Goal: Information Seeking & Learning: Find specific fact

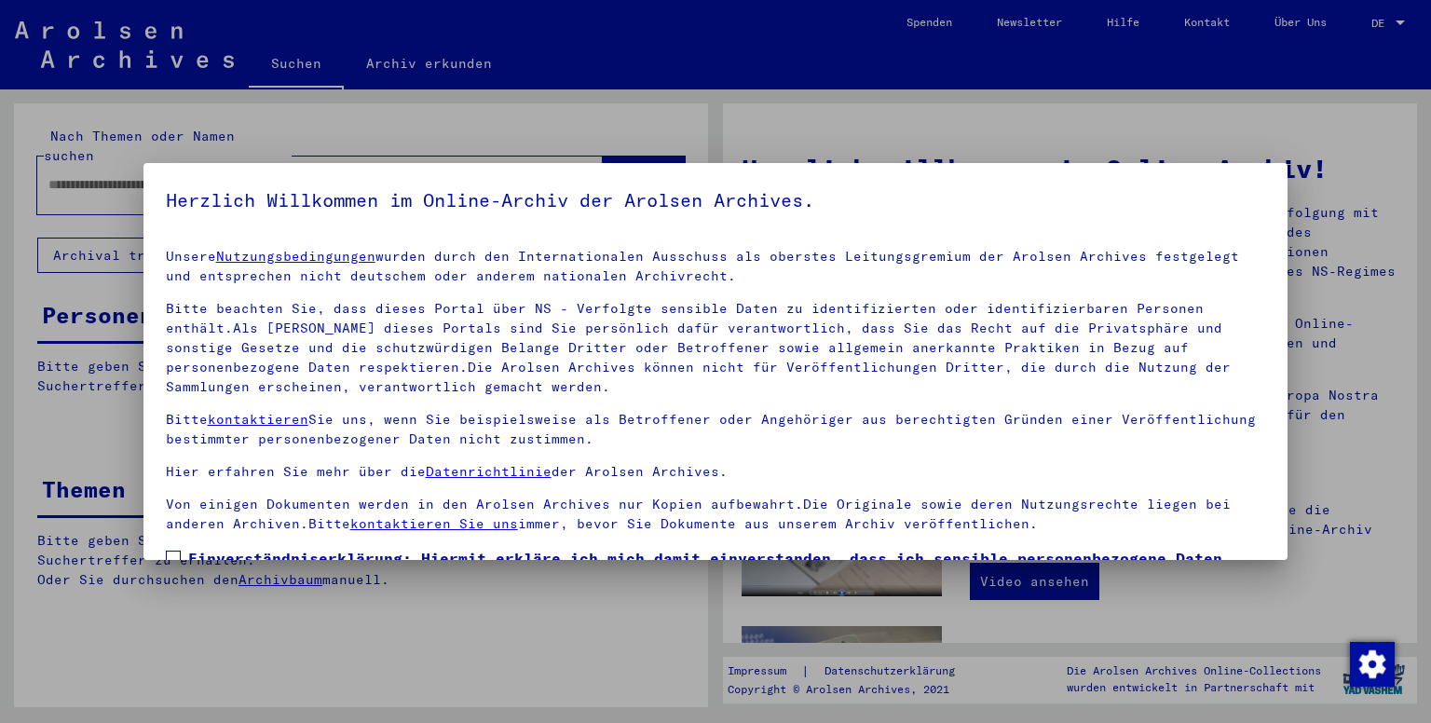
scroll to position [142, 0]
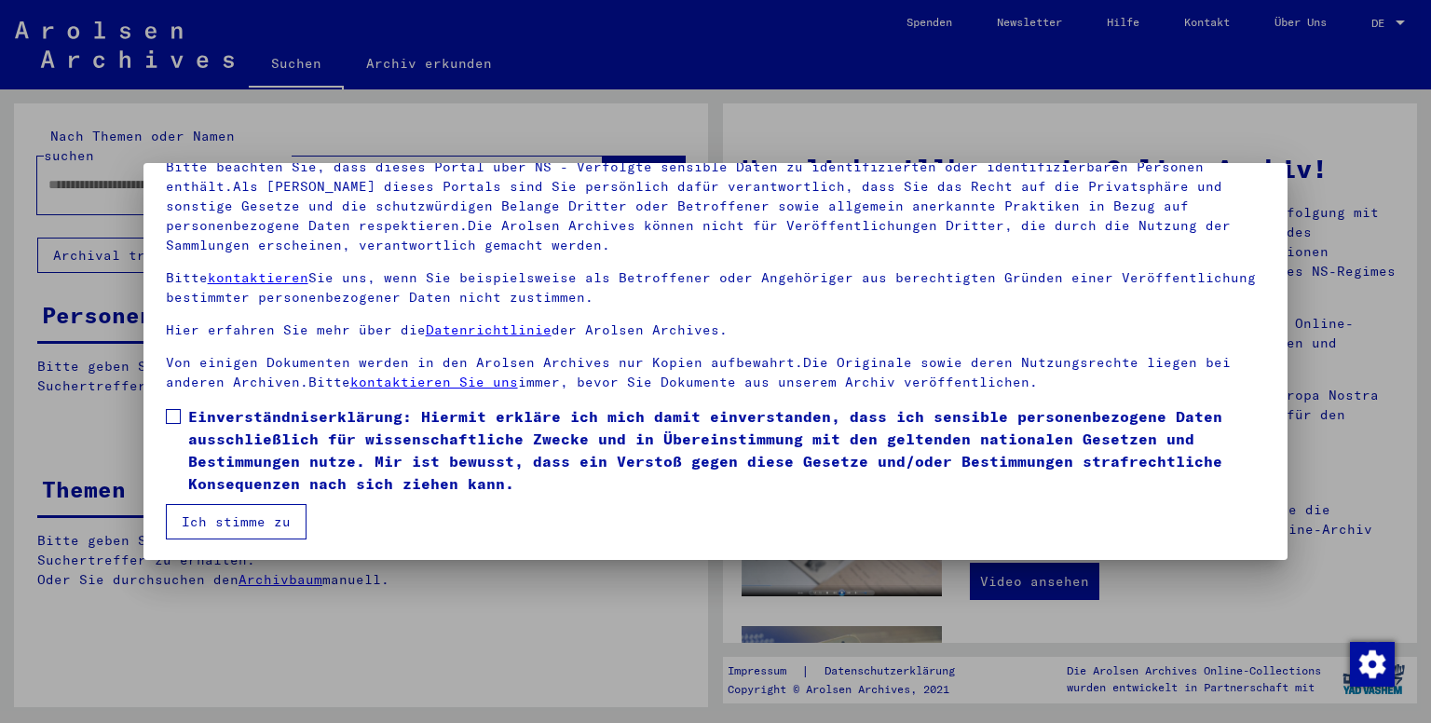
click at [160, 415] on mat-dialog-content "Unsere Nutzungsbedingungen wurden durch den Internationalen Ausschuss als obers…" at bounding box center [716, 315] width 1145 height 447
click at [175, 420] on span at bounding box center [173, 416] width 15 height 15
click at [228, 516] on button "Ich stimme zu" at bounding box center [236, 521] width 141 height 35
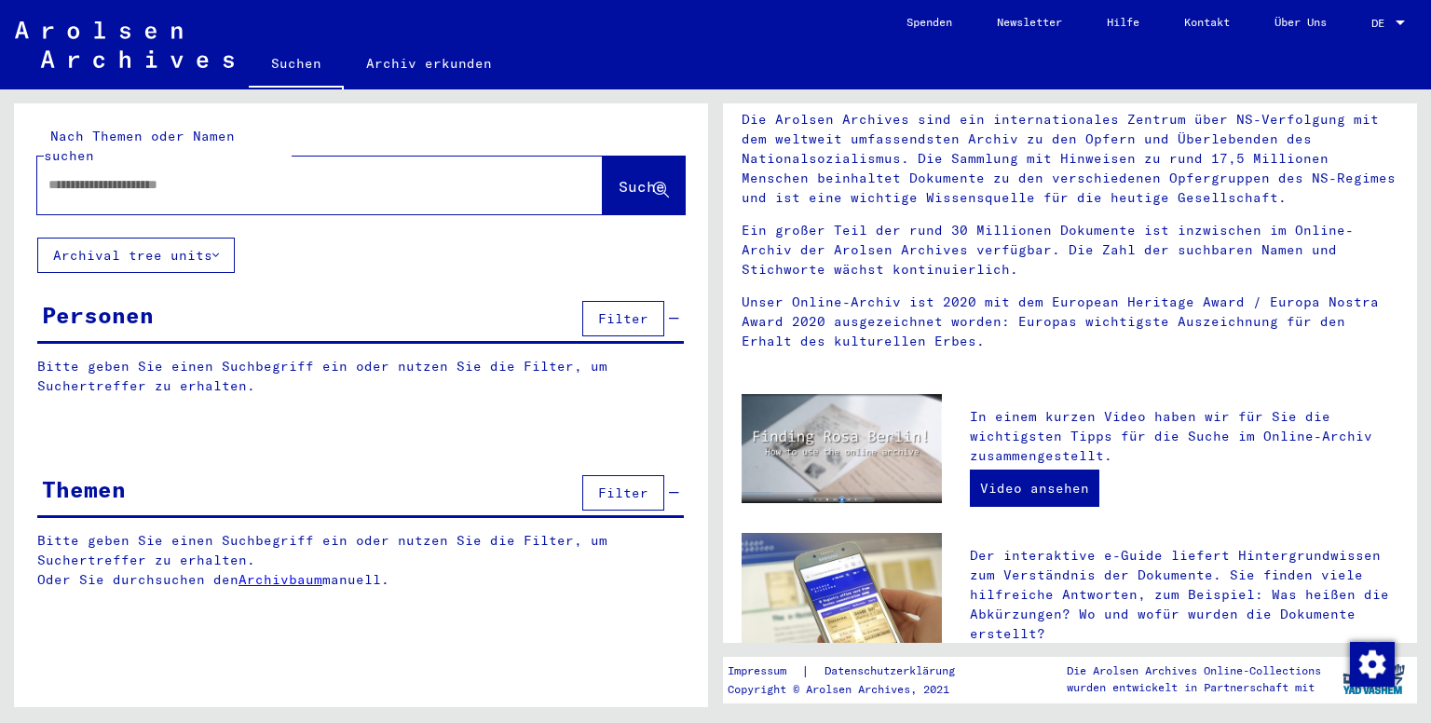
scroll to position [0, 0]
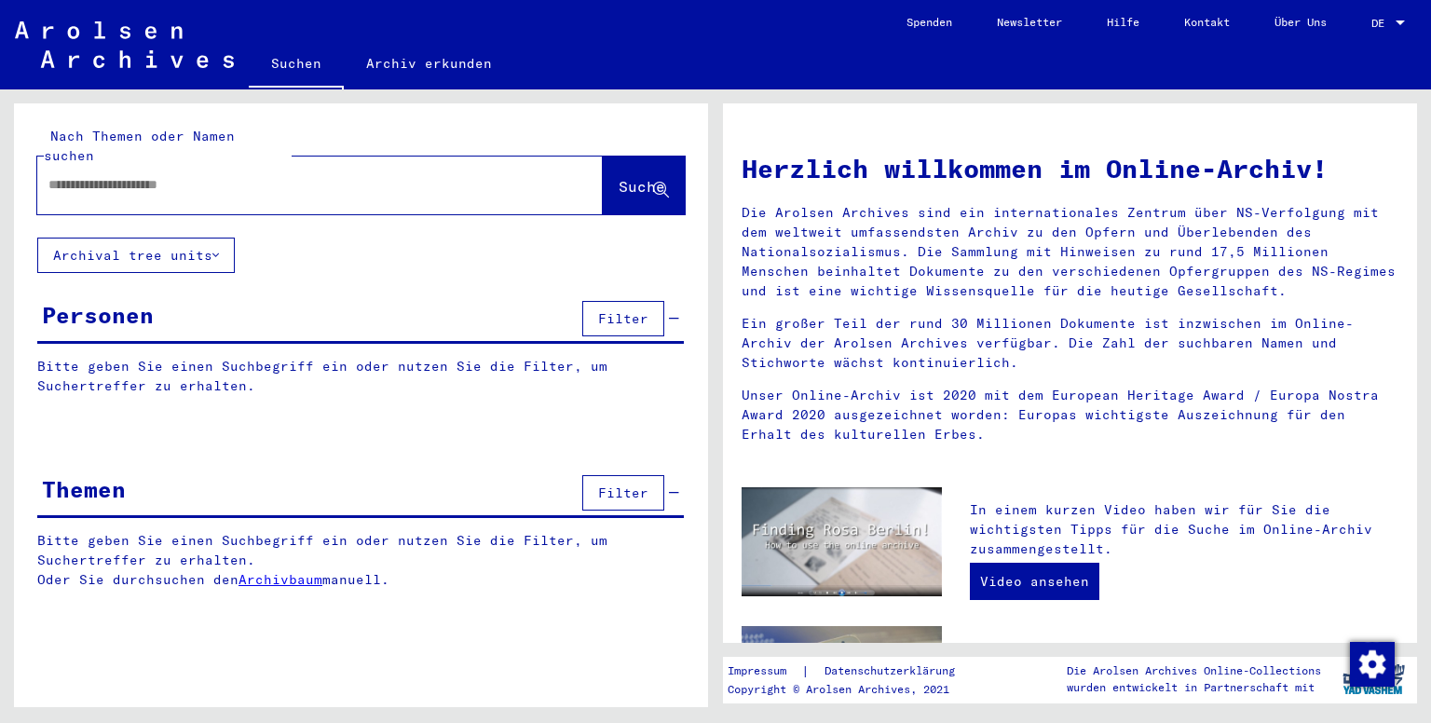
click at [417, 175] on input "text" at bounding box center [297, 185] width 499 height 20
type input "**"
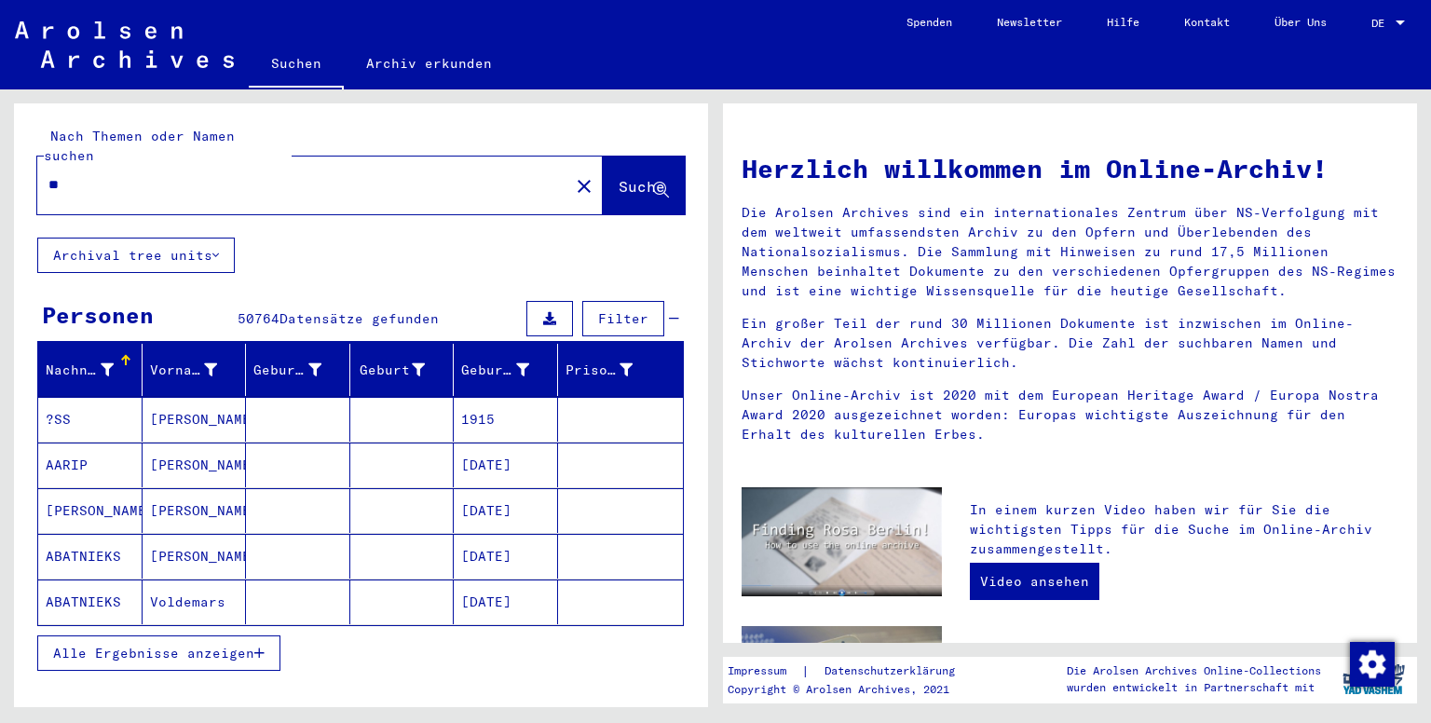
click at [186, 645] on span "Alle Ergebnisse anzeigen" at bounding box center [153, 653] width 201 height 17
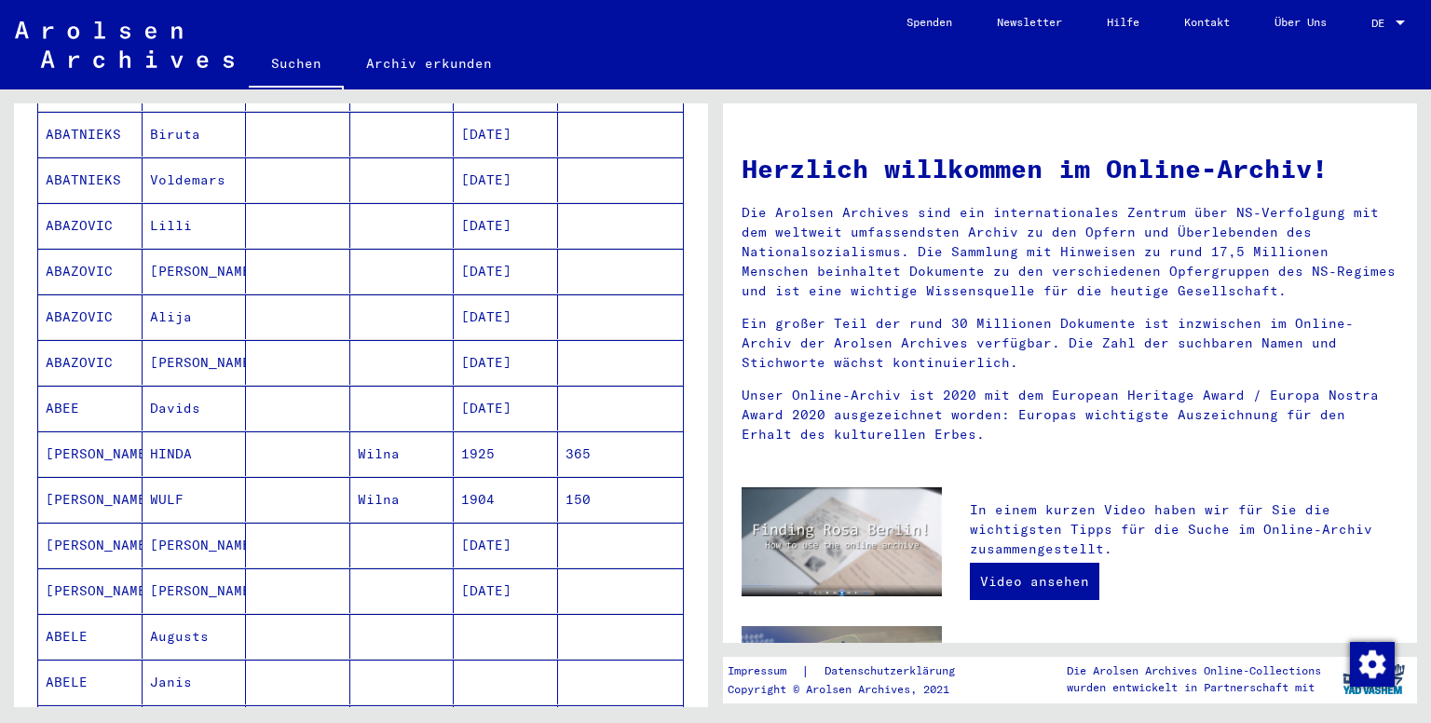
scroll to position [1305, 0]
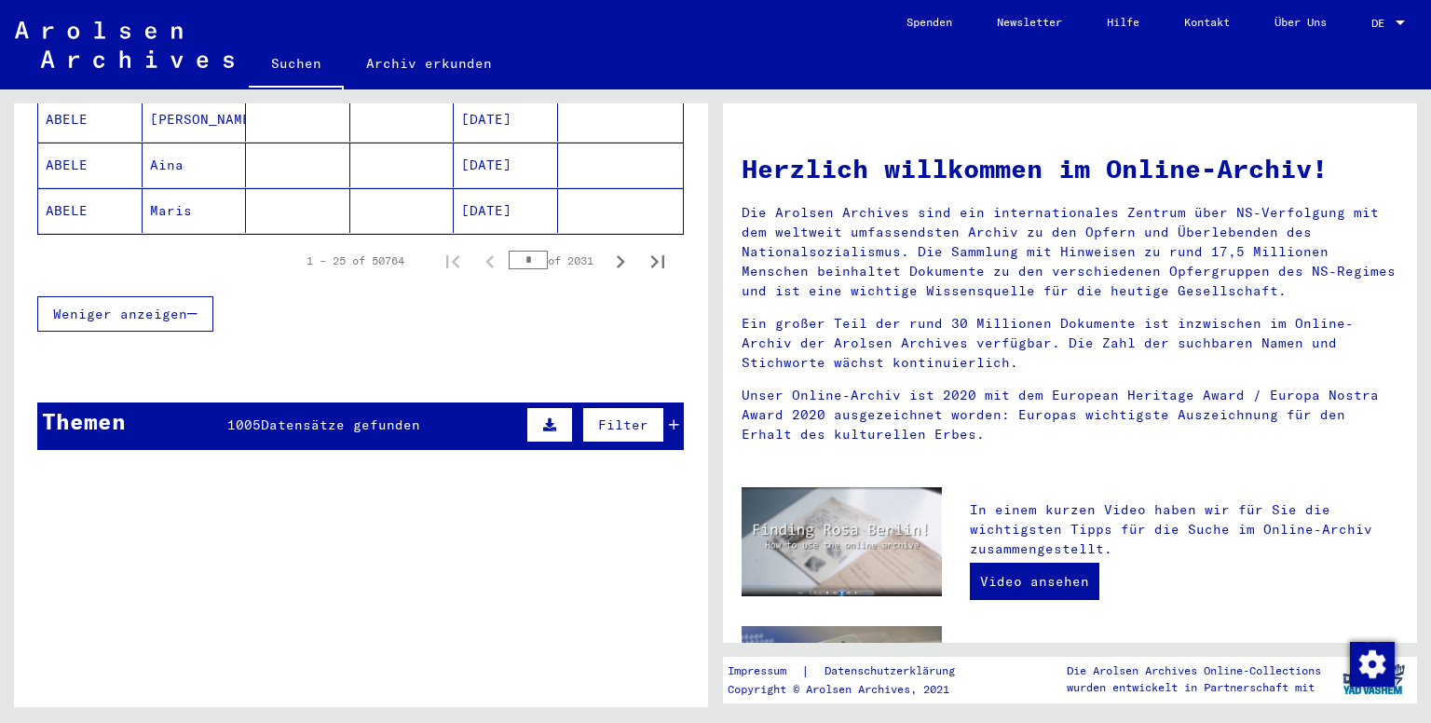
click at [131, 296] on button "Weniger anzeigen" at bounding box center [125, 313] width 176 height 35
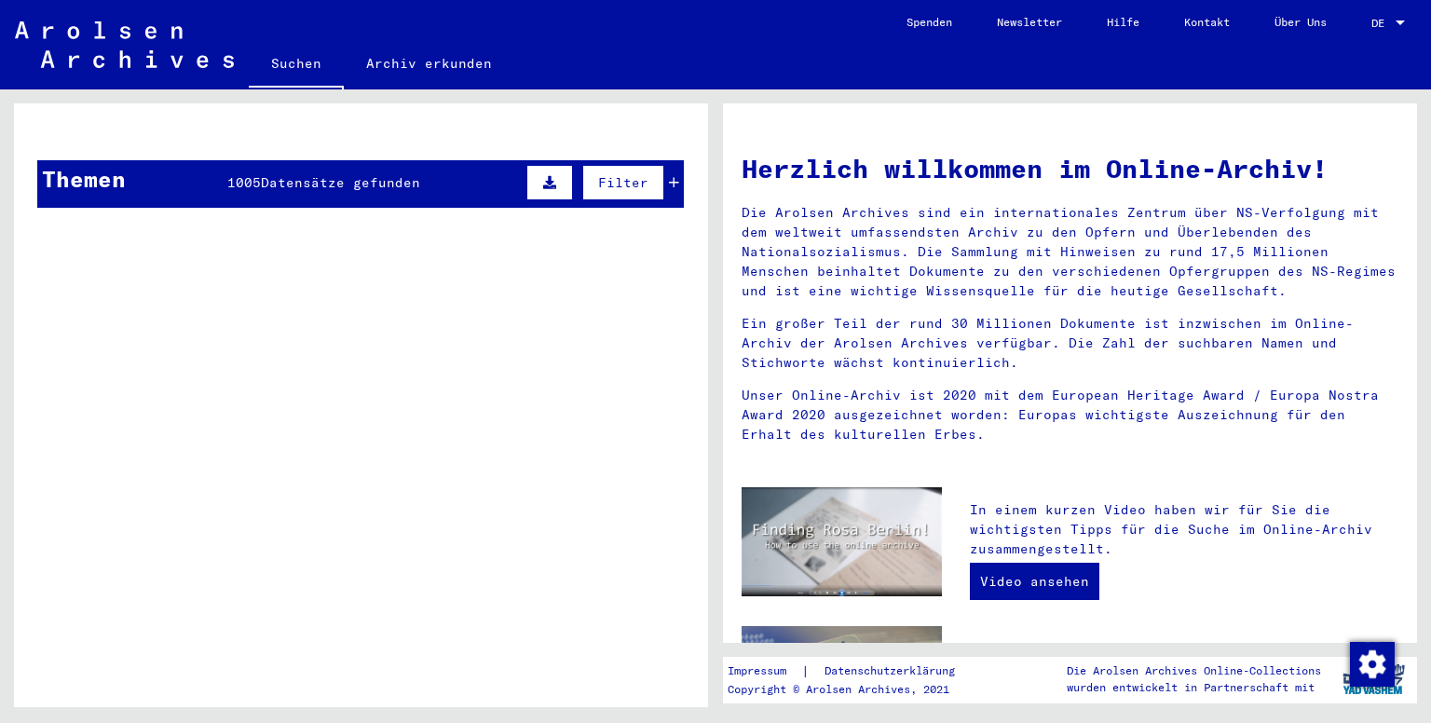
scroll to position [0, 0]
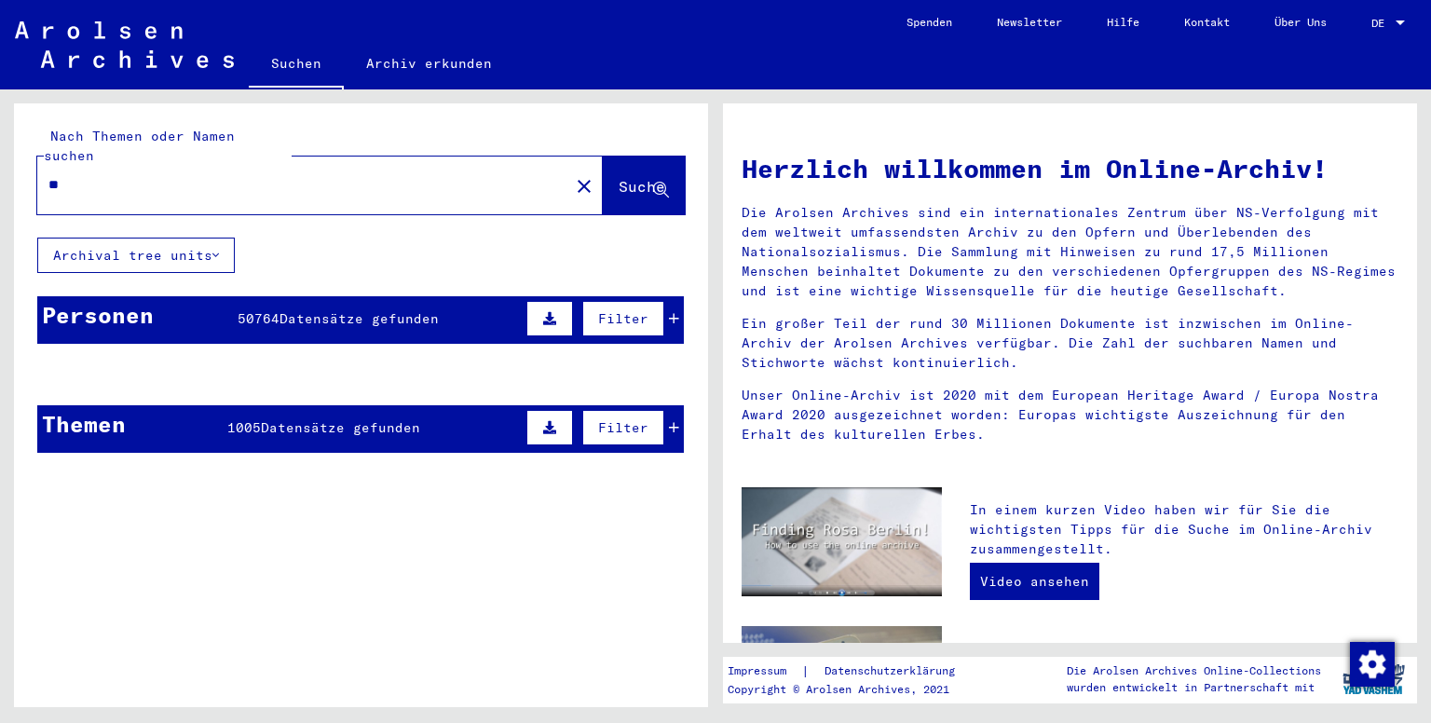
click at [117, 246] on button "Archival tree units" at bounding box center [136, 255] width 198 height 35
click at [637, 157] on button "Suche" at bounding box center [644, 186] width 82 height 58
click at [625, 177] on span "Suche" at bounding box center [642, 186] width 47 height 19
click at [302, 310] on span "Datensätze gefunden" at bounding box center [359, 318] width 159 height 17
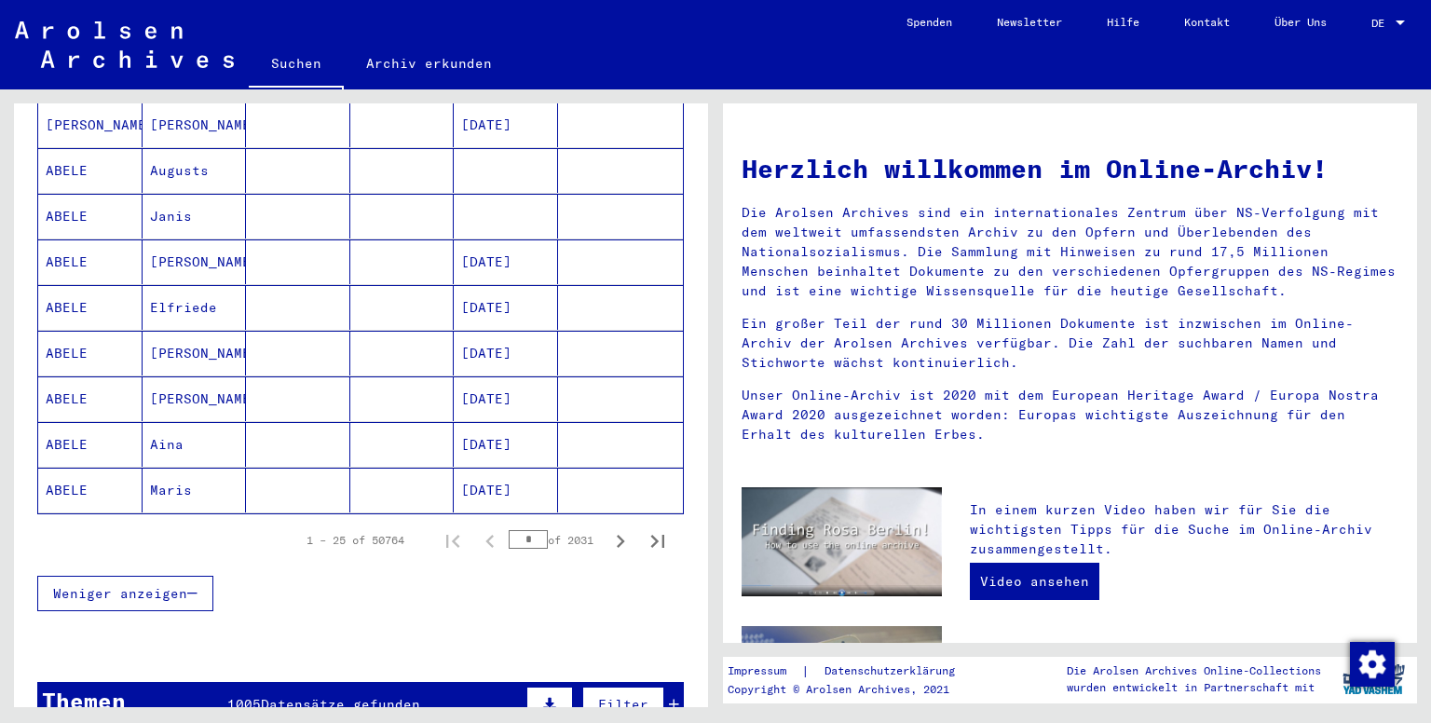
scroll to position [1211, 0]
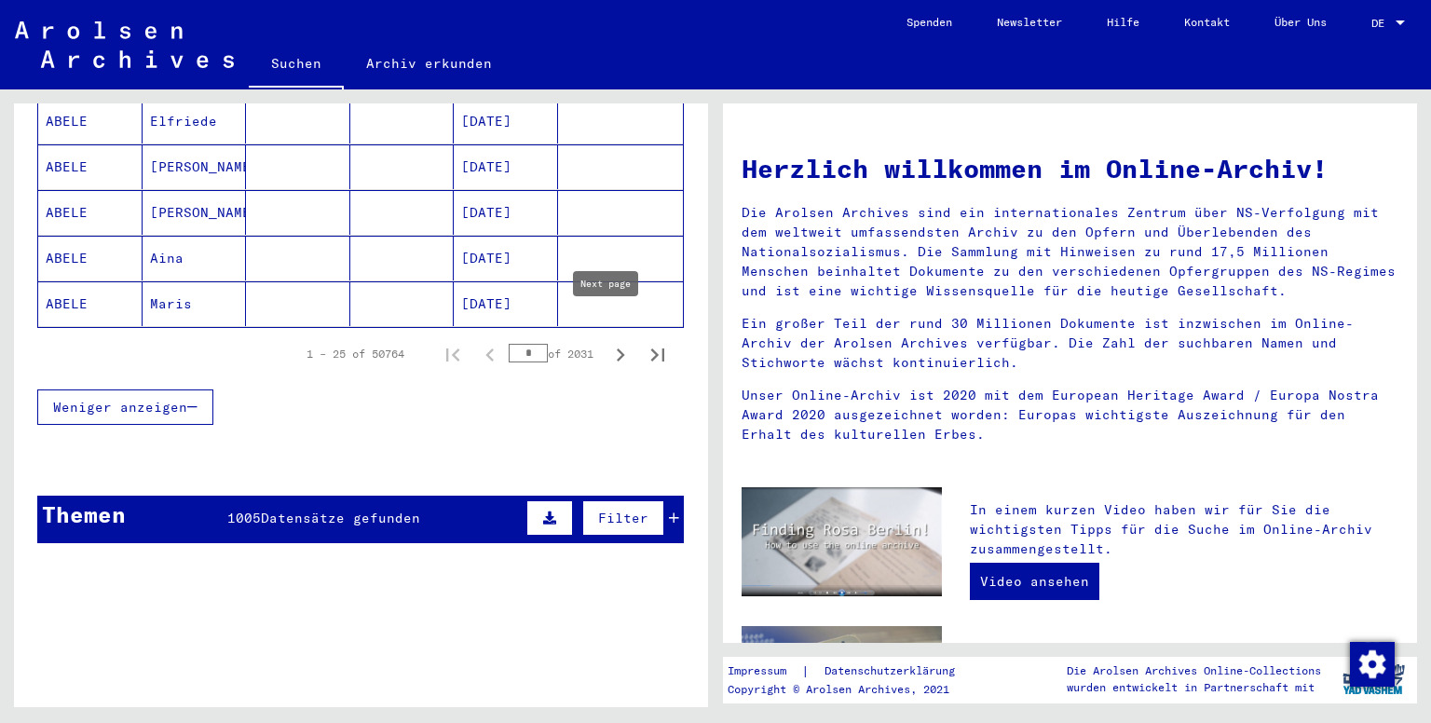
click at [617, 349] on icon "Next page" at bounding box center [621, 355] width 8 height 13
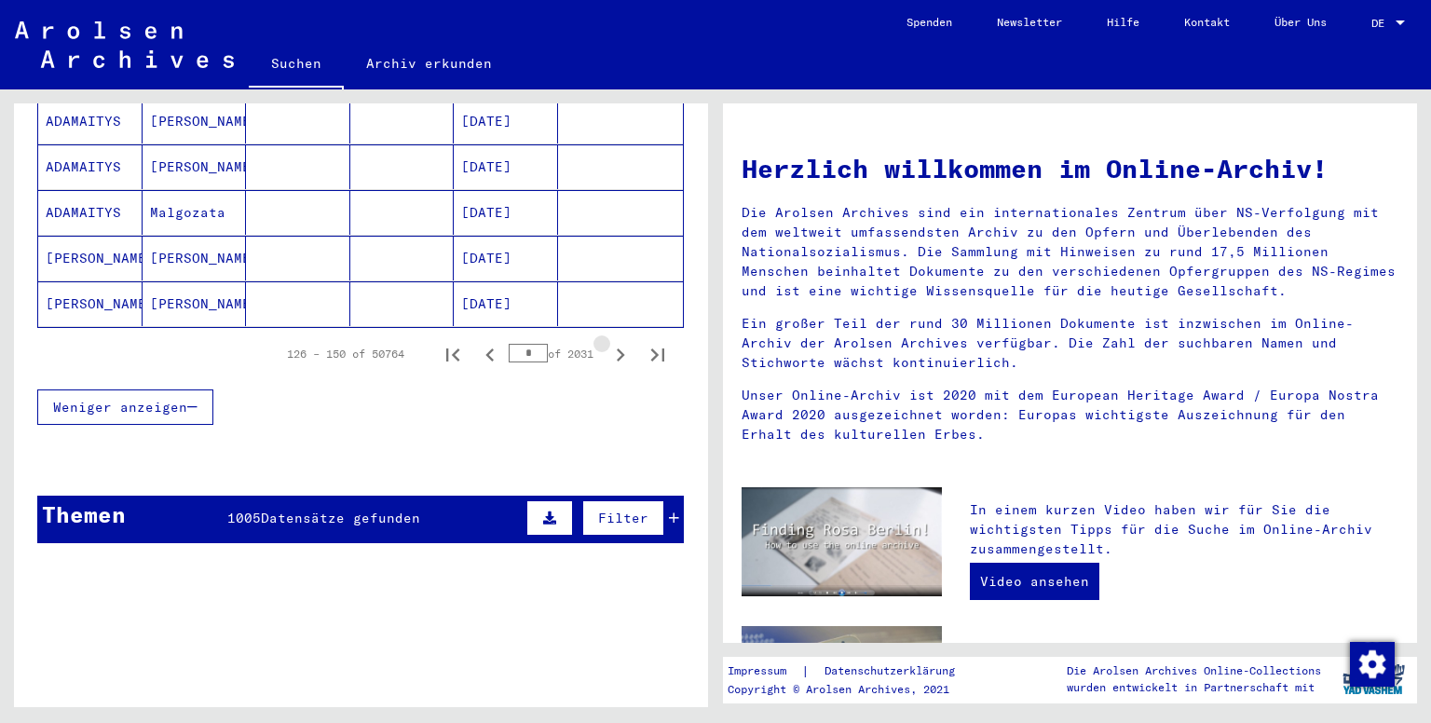
click at [617, 349] on icon "Next page" at bounding box center [621, 355] width 8 height 13
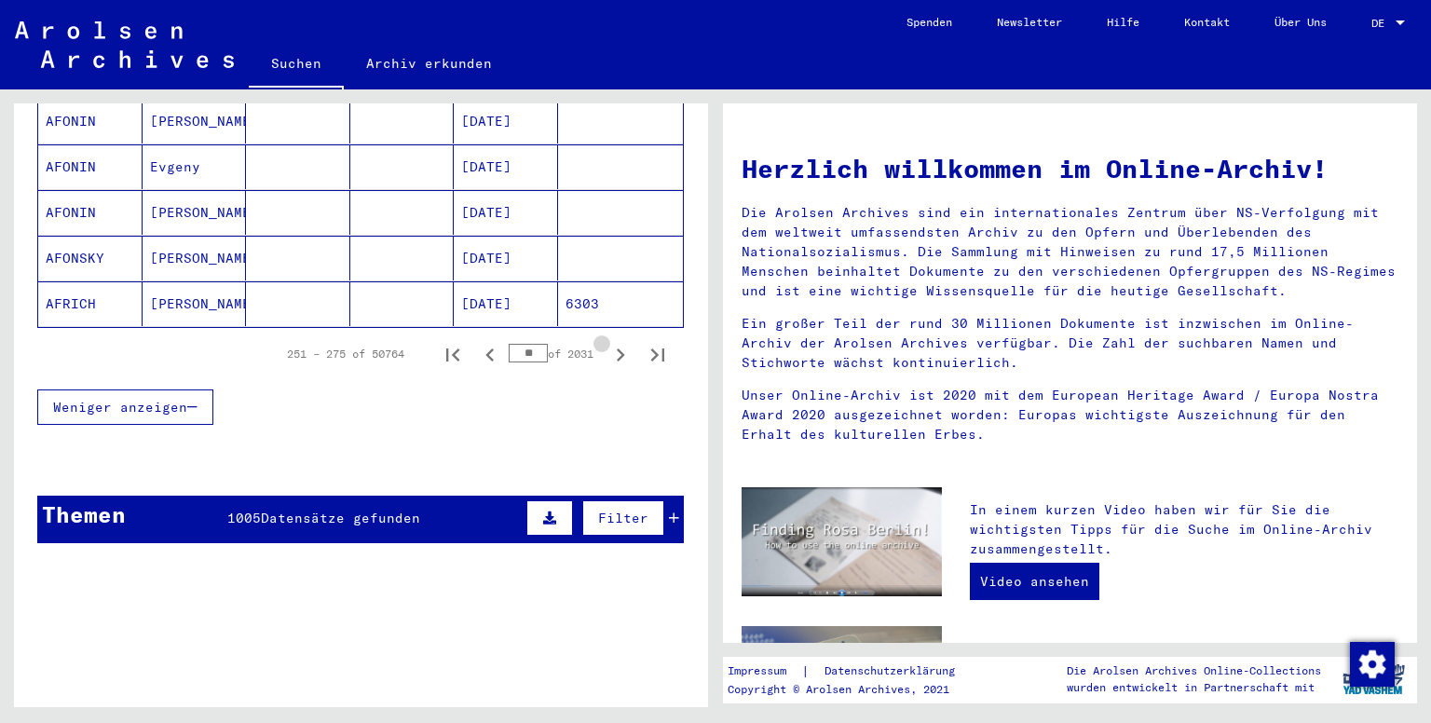
click at [617, 349] on icon "Next page" at bounding box center [621, 355] width 8 height 13
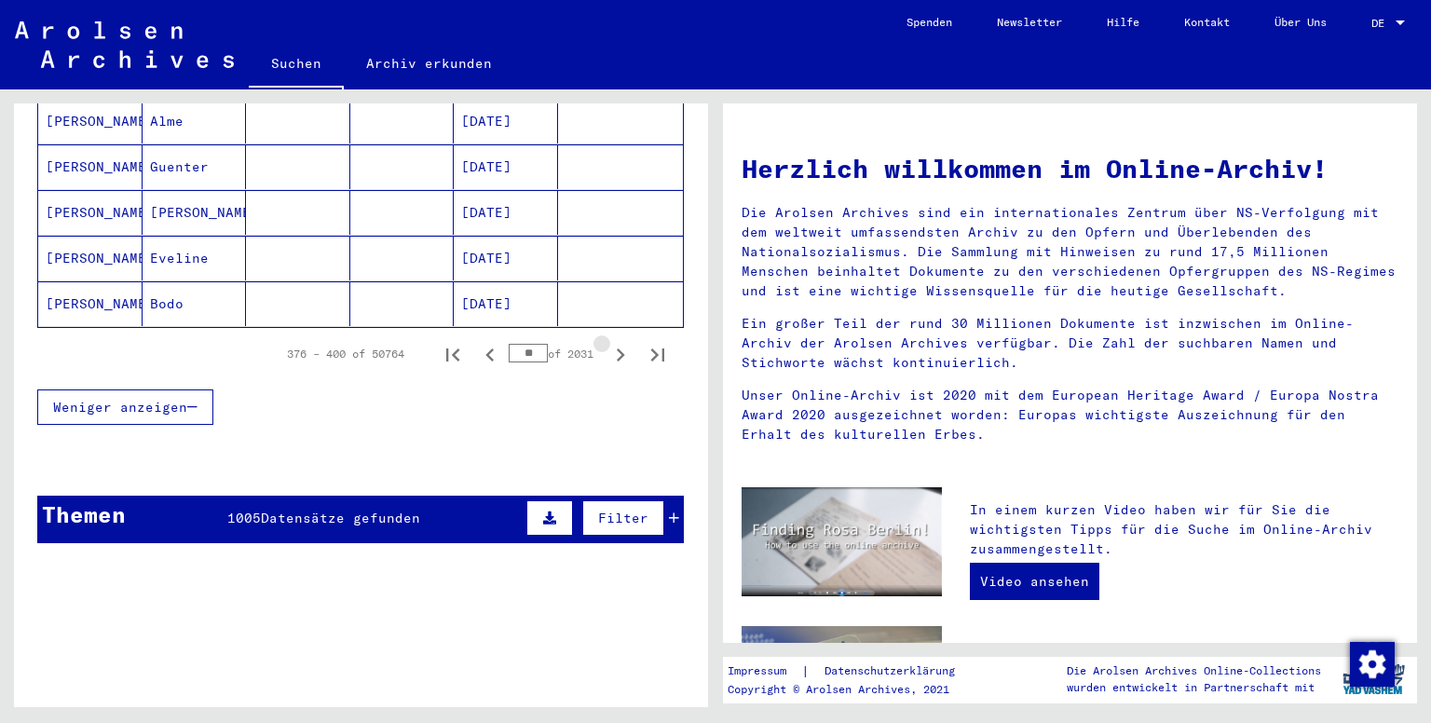
click at [617, 349] on icon "Next page" at bounding box center [621, 355] width 8 height 13
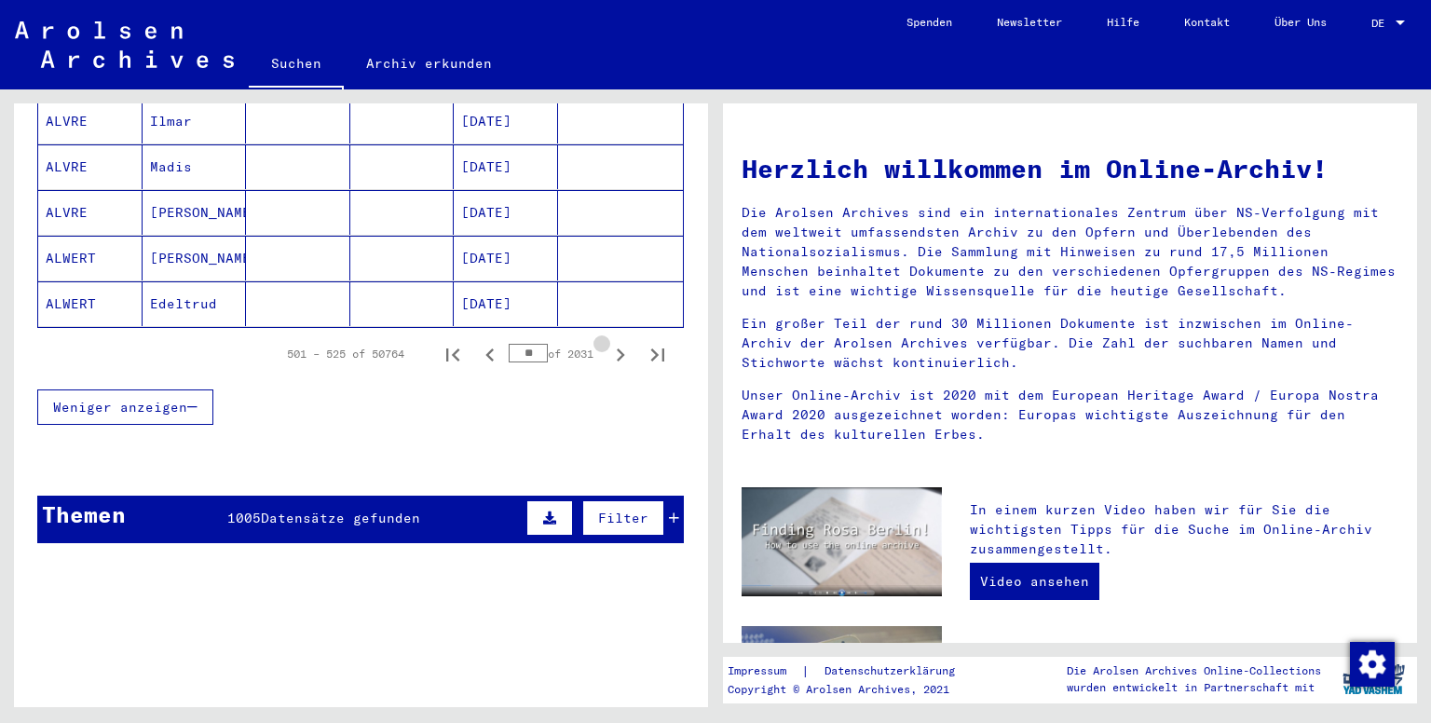
click at [617, 349] on icon "Next page" at bounding box center [621, 355] width 8 height 13
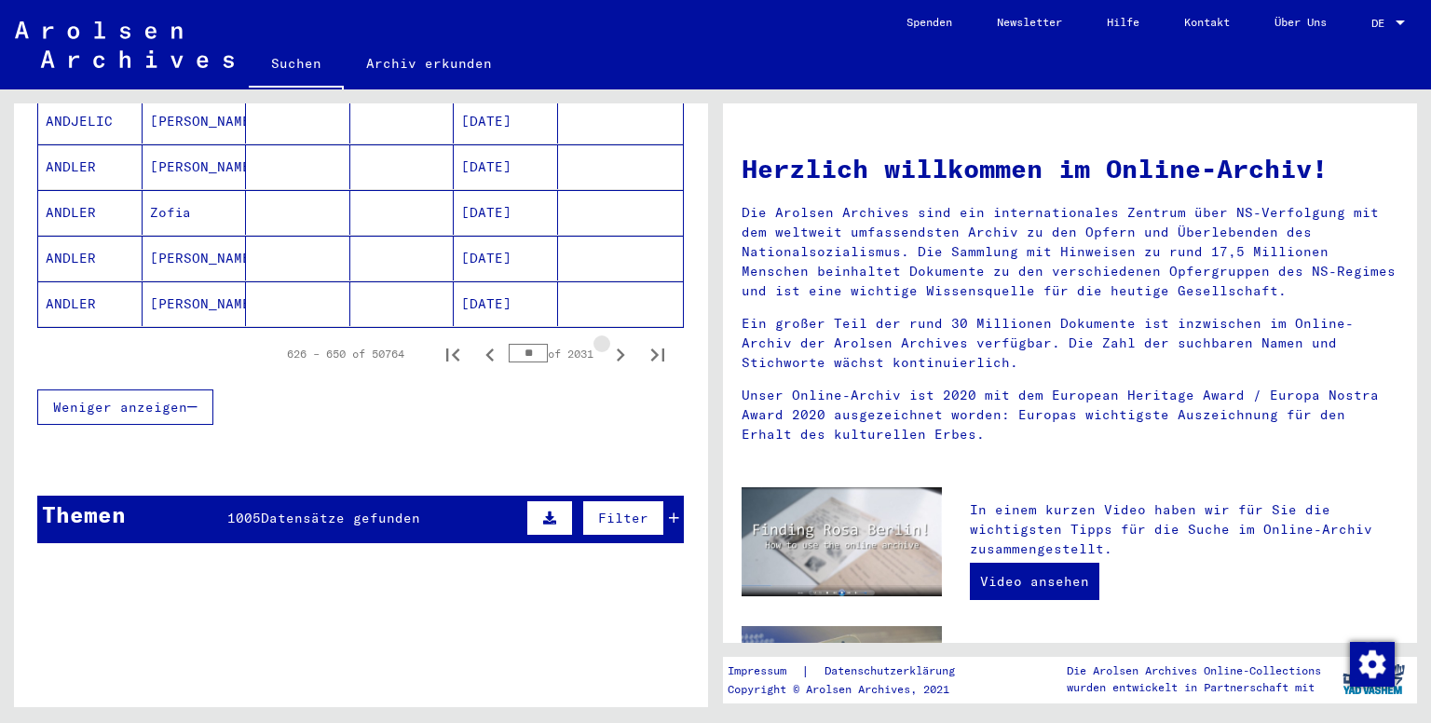
click at [617, 349] on icon "Next page" at bounding box center [621, 355] width 8 height 13
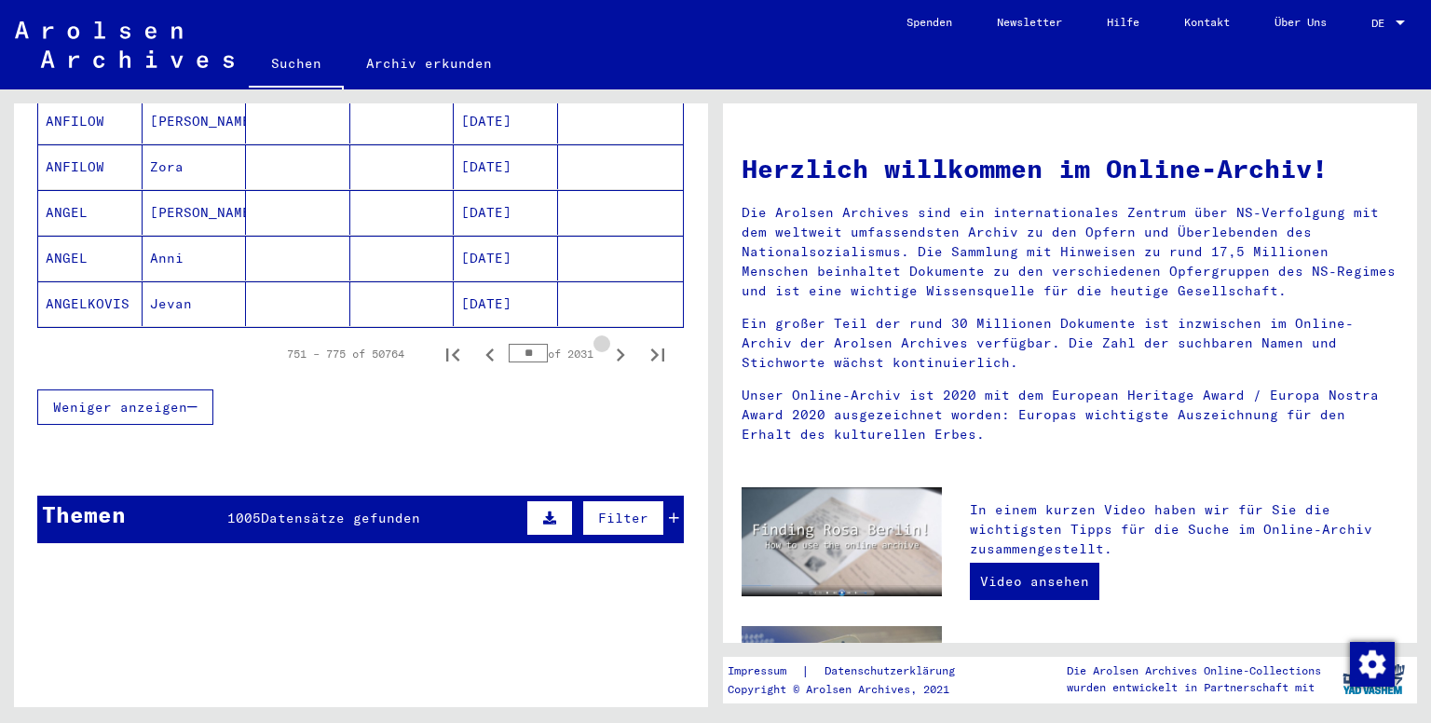
click at [617, 349] on icon "Next page" at bounding box center [621, 355] width 8 height 13
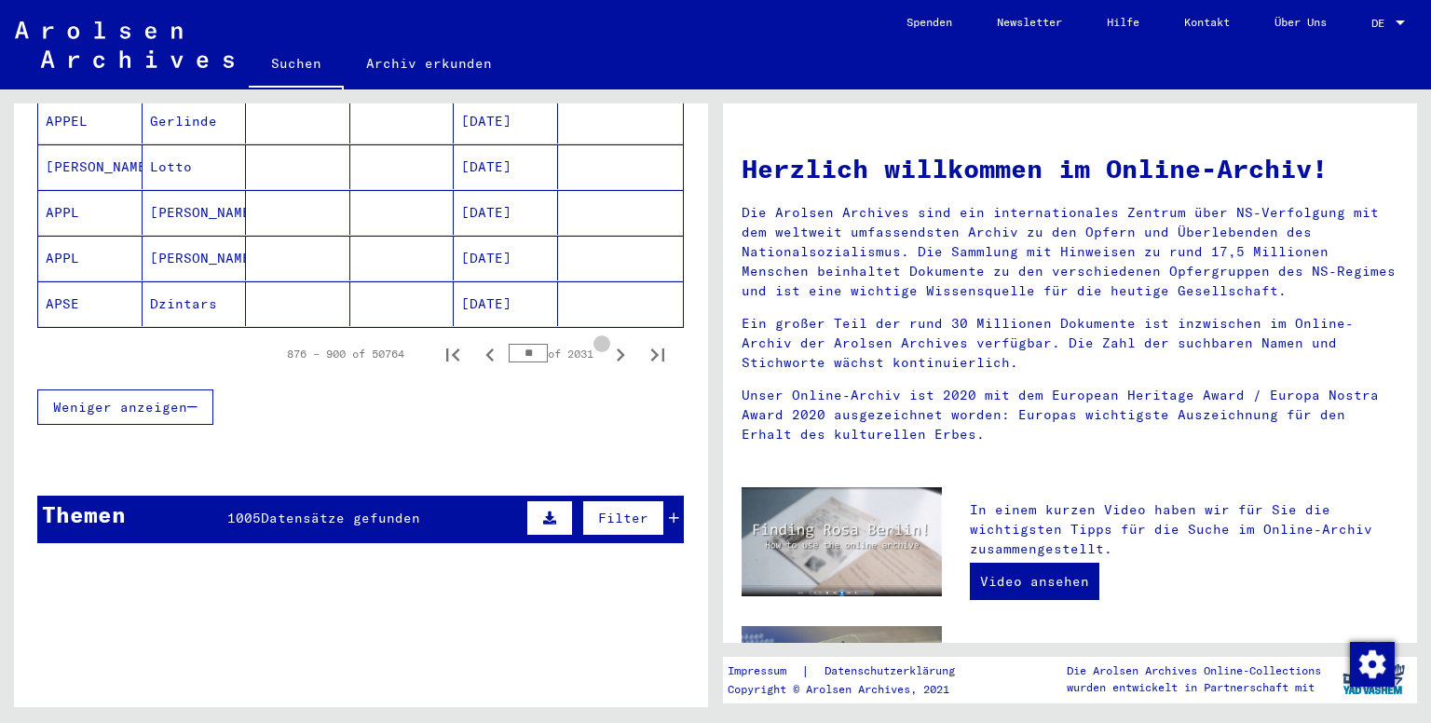
click at [617, 349] on icon "Next page" at bounding box center [621, 355] width 8 height 13
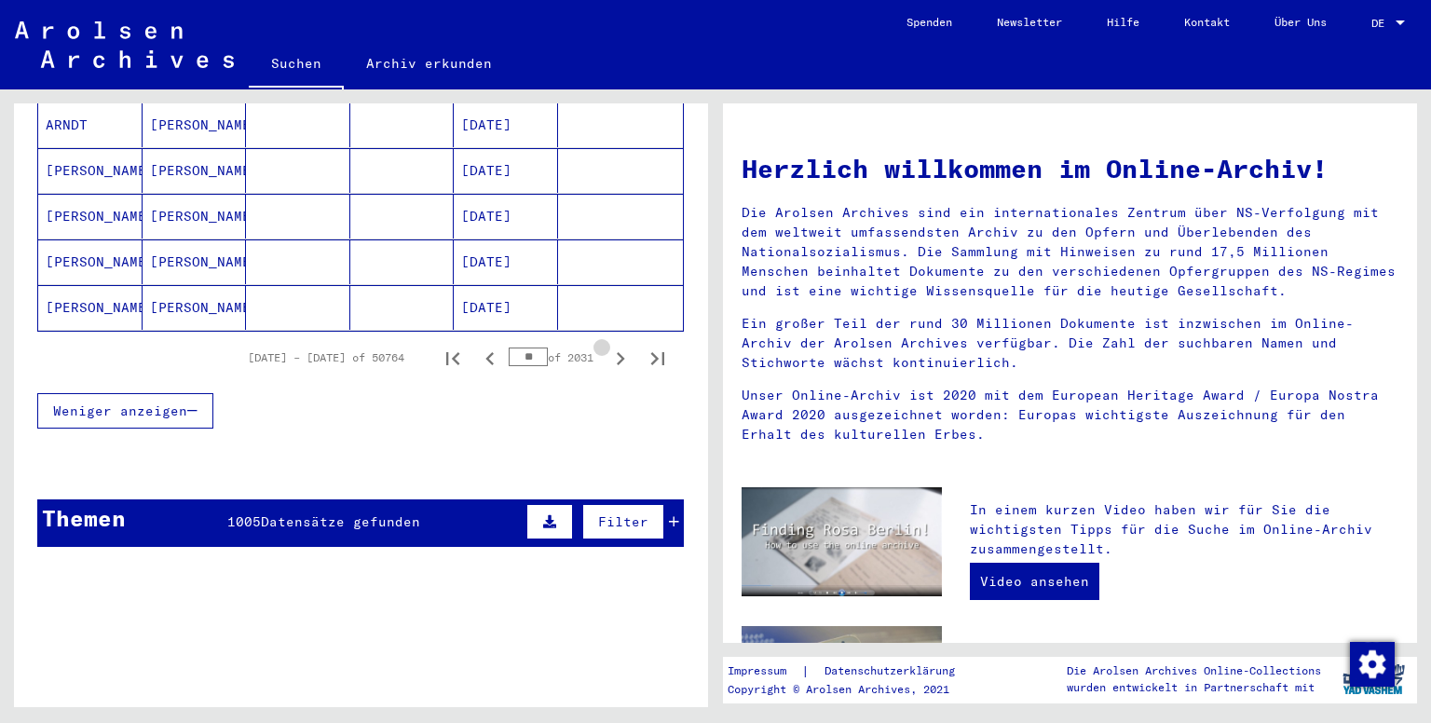
scroll to position [1215, 0]
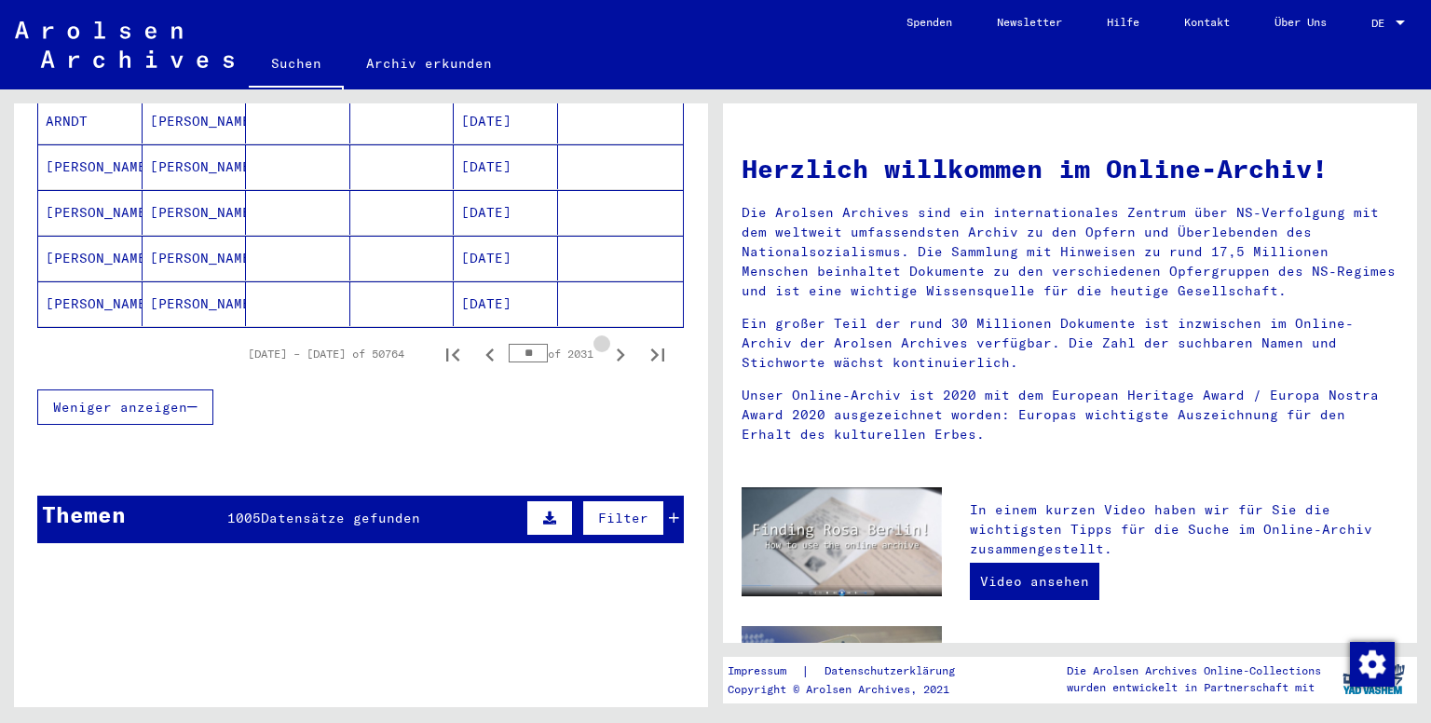
click at [617, 349] on icon "Next page" at bounding box center [621, 355] width 8 height 13
type input "**"
